Goal: Information Seeking & Learning: Find specific fact

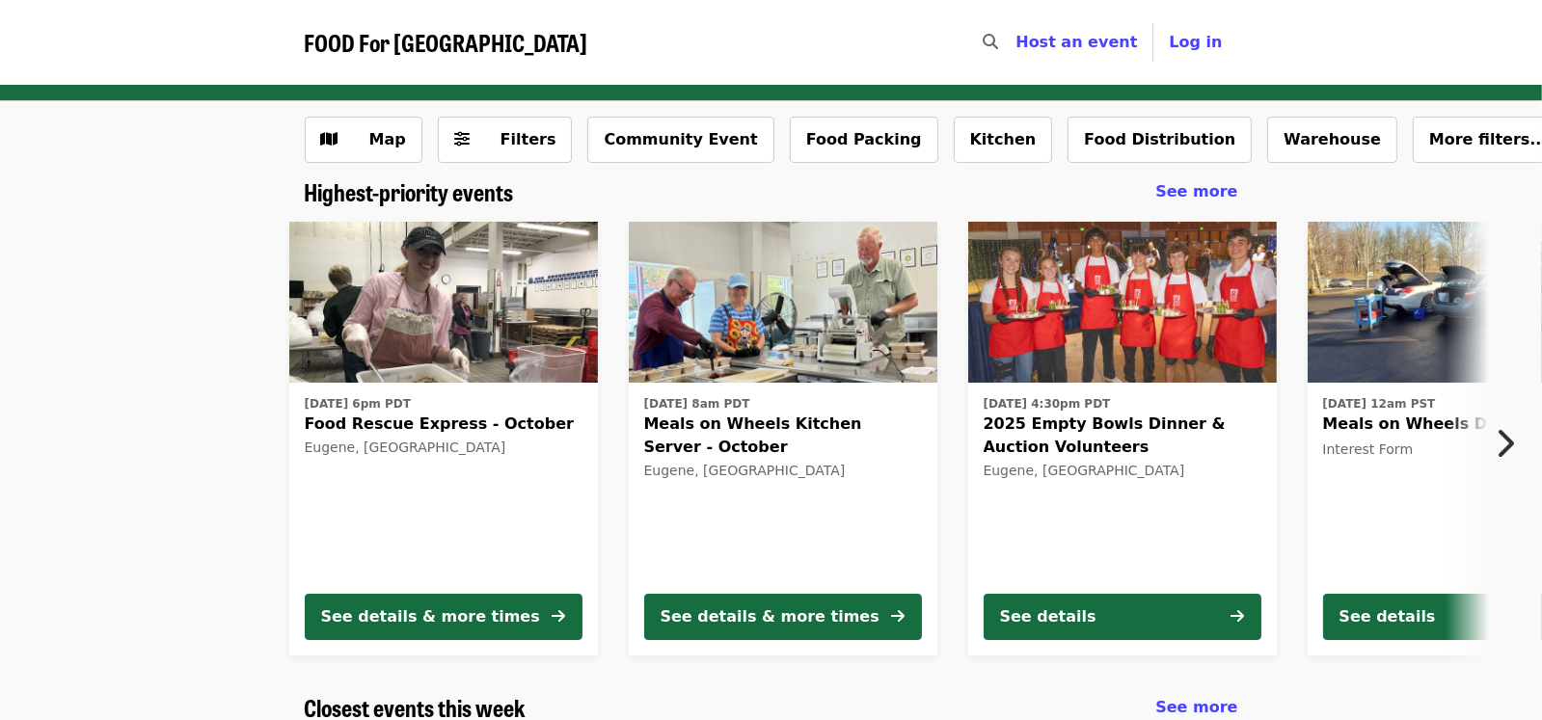
click at [998, 39] on icon "search icon" at bounding box center [989, 42] width 15 height 18
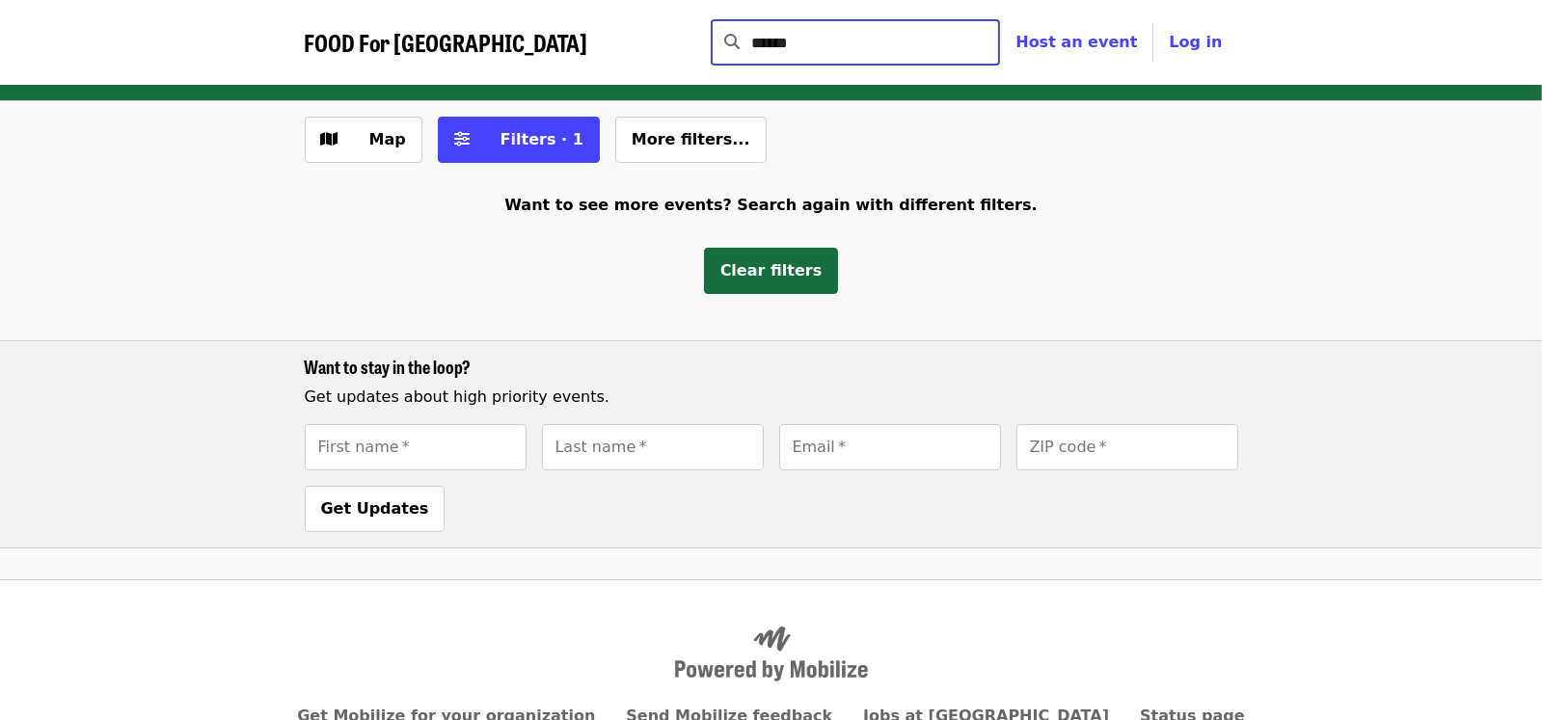
drag, startPoint x: 842, startPoint y: 45, endPoint x: 776, endPoint y: 43, distance: 65.6
click at [776, 43] on div "****** ​" at bounding box center [855, 42] width 289 height 46
type input "**********"
